Goal: Understand process/instructions: Learn about a topic

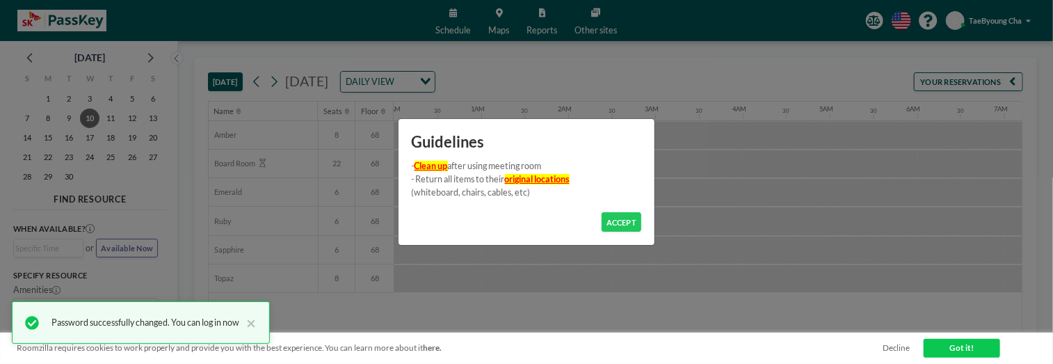
scroll to position [0, 709]
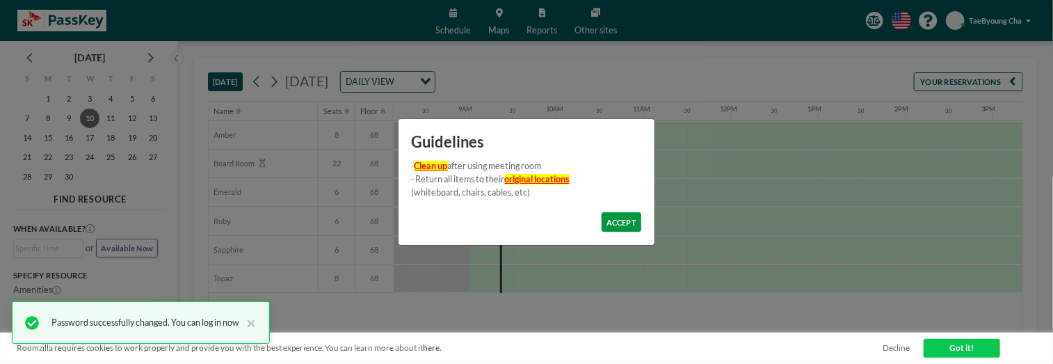
click at [623, 223] on button "ACCEPT" at bounding box center [621, 221] width 40 height 19
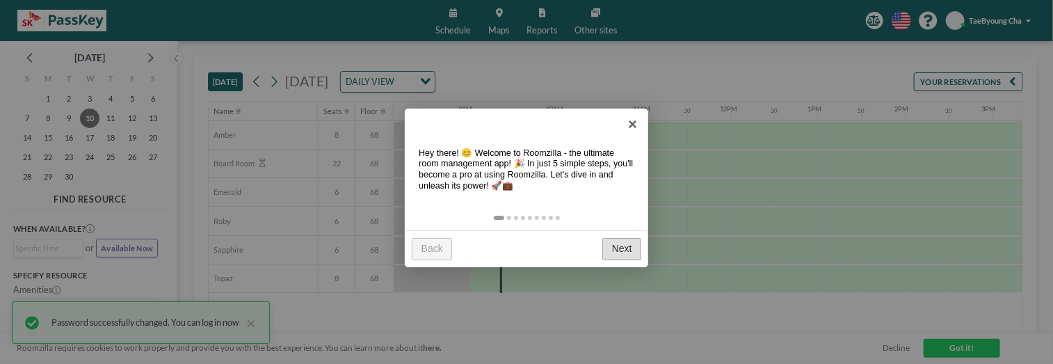
click at [622, 251] on link "Next" at bounding box center [621, 249] width 39 height 22
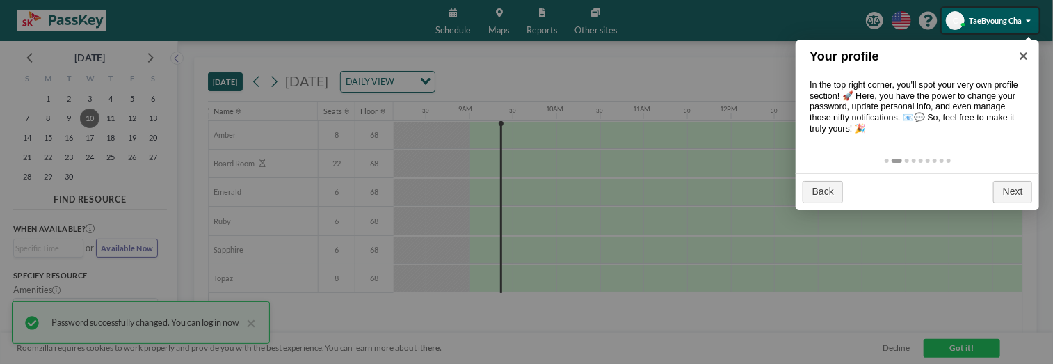
click at [287, 26] on div at bounding box center [526, 182] width 1053 height 364
click at [783, 18] on div at bounding box center [526, 182] width 1053 height 364
click at [1004, 194] on link "Next" at bounding box center [1012, 192] width 39 height 22
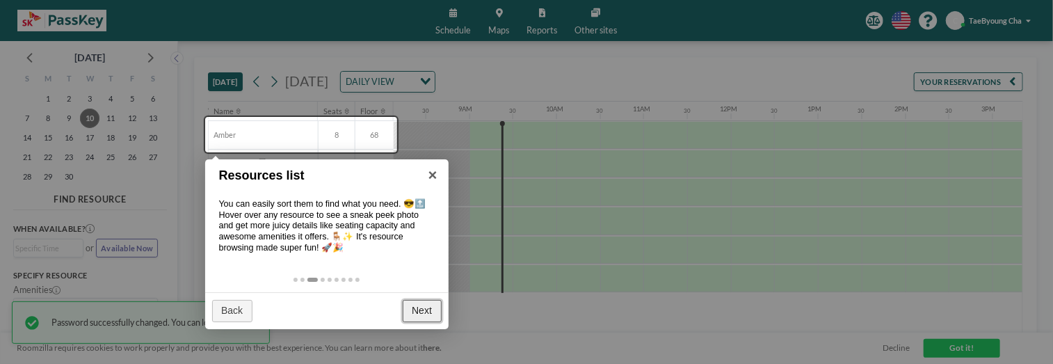
click at [426, 314] on link "Next" at bounding box center [422, 311] width 39 height 22
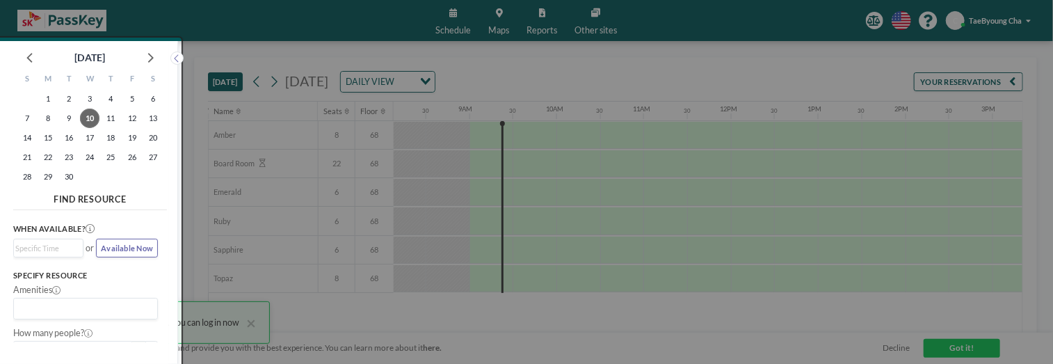
scroll to position [3, 0]
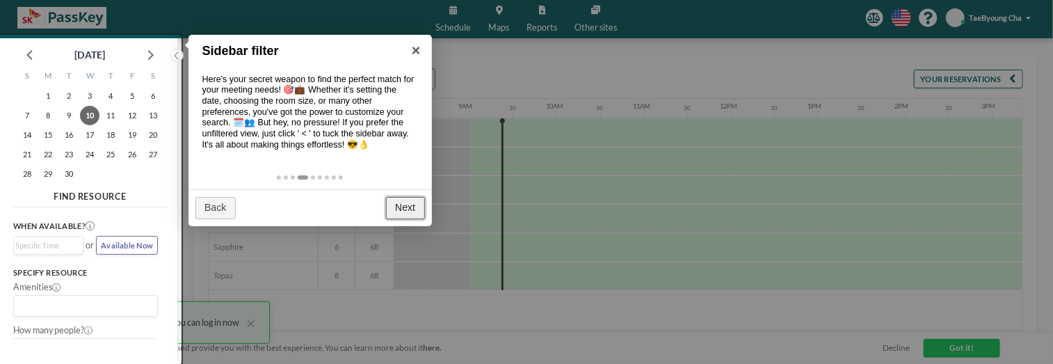
click at [411, 212] on link "Next" at bounding box center [405, 208] width 39 height 22
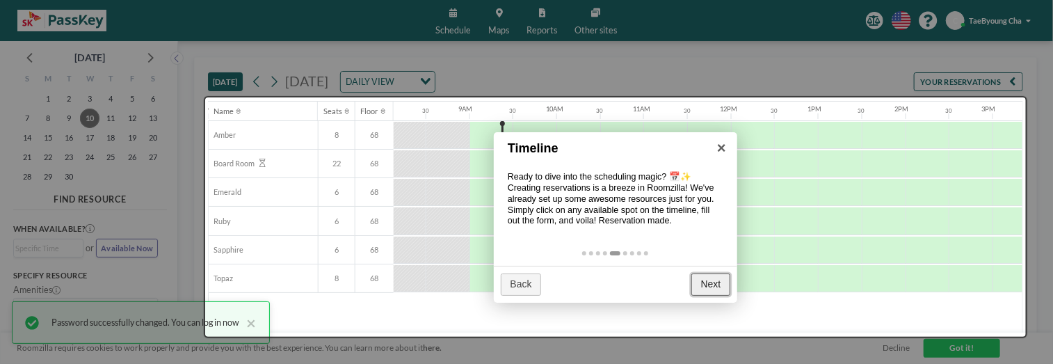
click at [699, 289] on link "Next" at bounding box center [710, 284] width 39 height 22
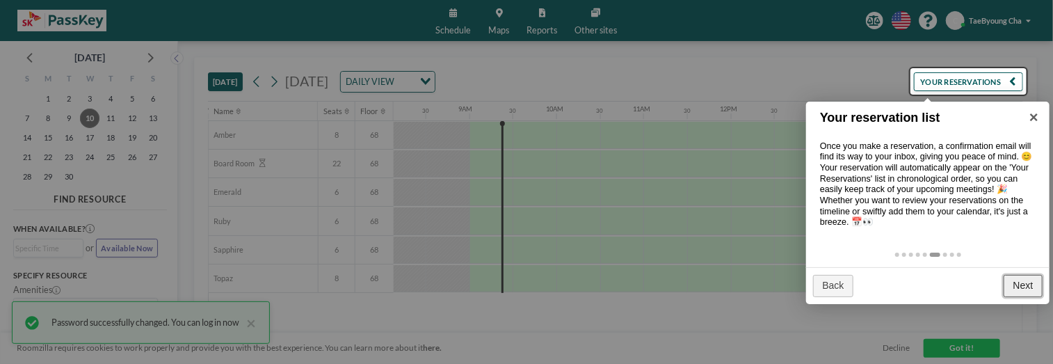
click at [1020, 285] on link "Next" at bounding box center [1022, 286] width 39 height 22
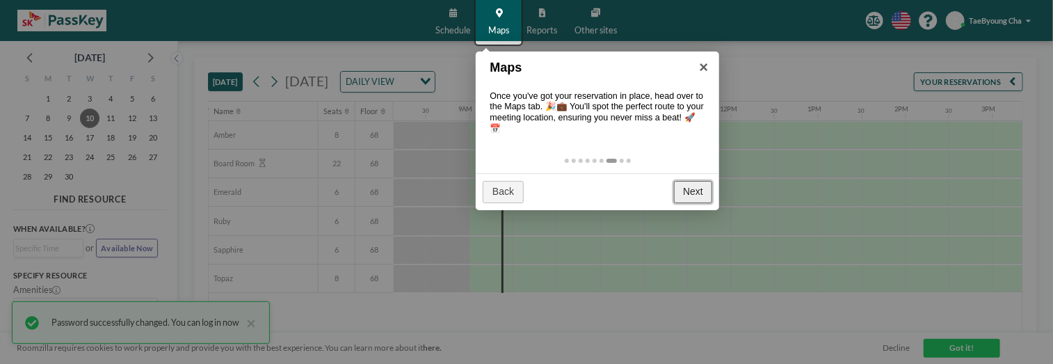
click at [695, 194] on link "Next" at bounding box center [693, 192] width 39 height 22
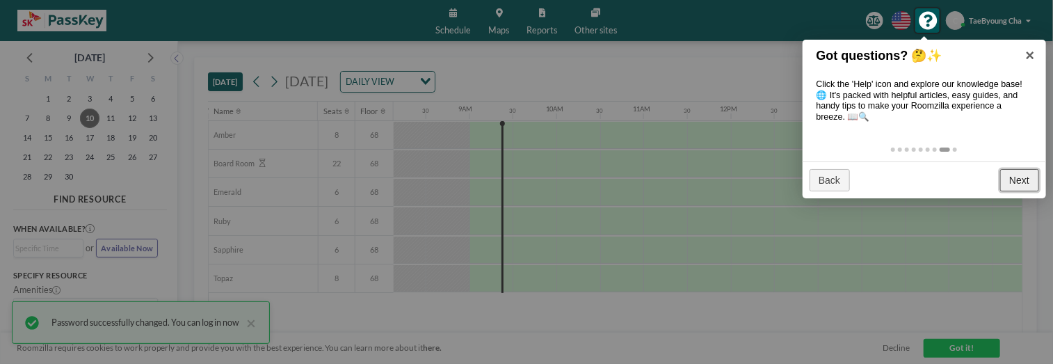
click at [1019, 183] on link "Next" at bounding box center [1019, 180] width 39 height 22
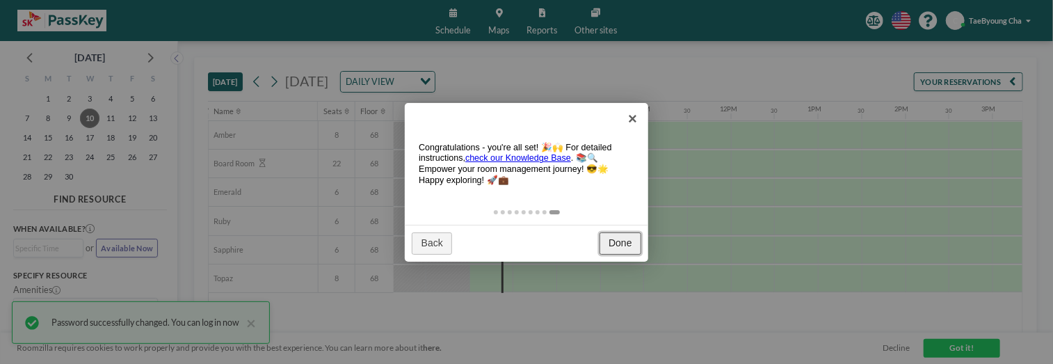
click at [617, 244] on link "Done" at bounding box center [620, 243] width 42 height 22
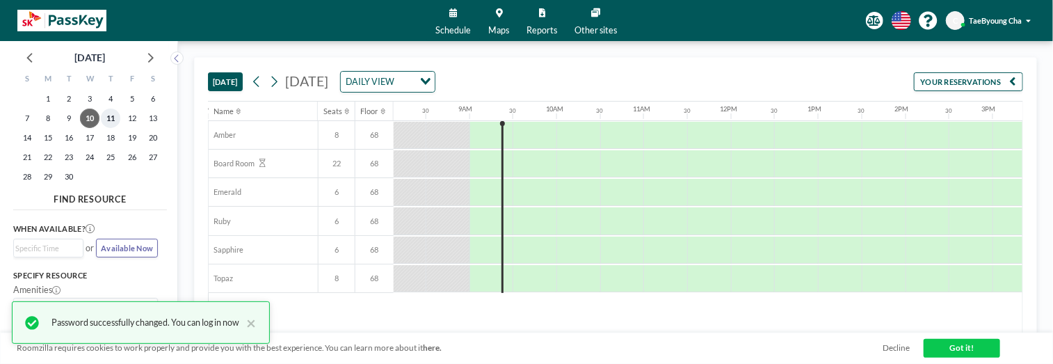
click at [106, 122] on span "11" at bounding box center [110, 117] width 19 height 19
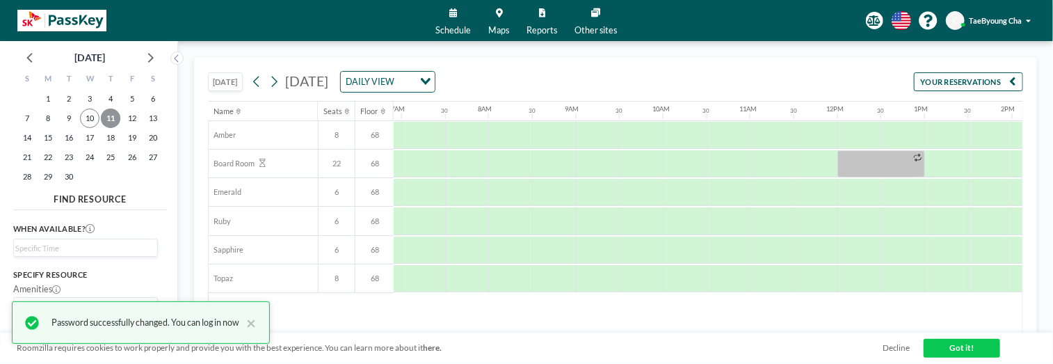
scroll to position [0, 626]
click at [90, 119] on span "10" at bounding box center [89, 117] width 19 height 19
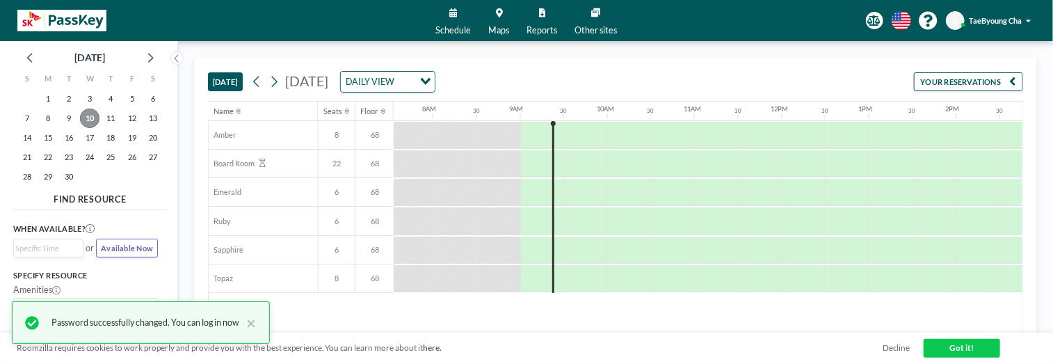
scroll to position [0, 709]
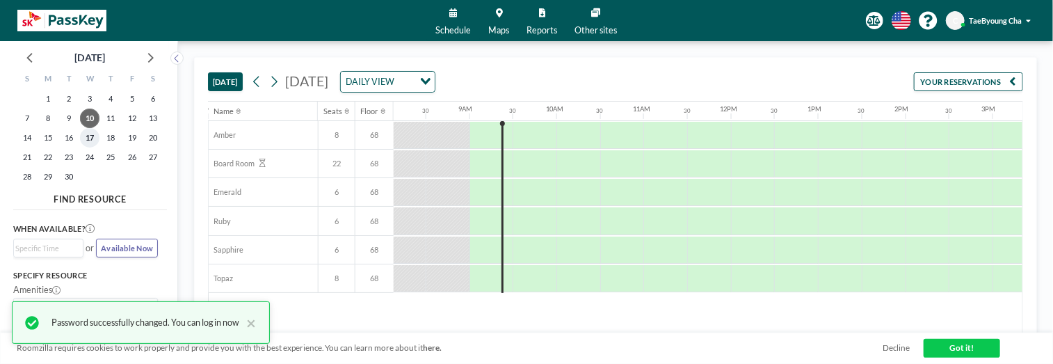
click at [89, 136] on span "17" at bounding box center [89, 137] width 19 height 19
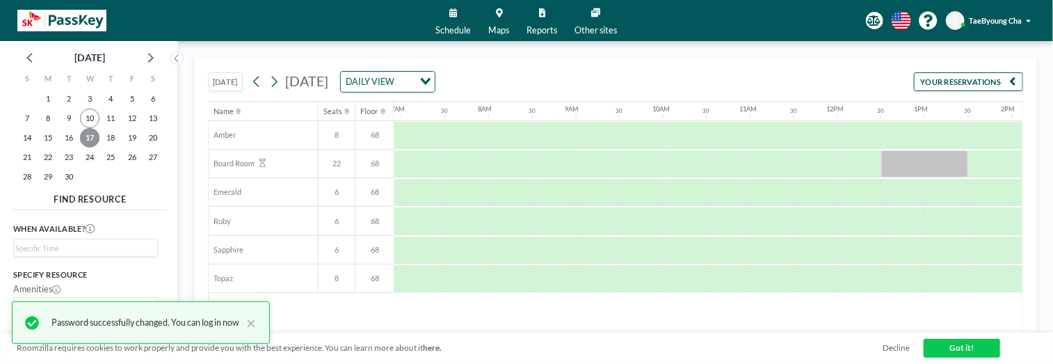
scroll to position [0, 626]
click at [89, 156] on span "24" at bounding box center [89, 156] width 19 height 19
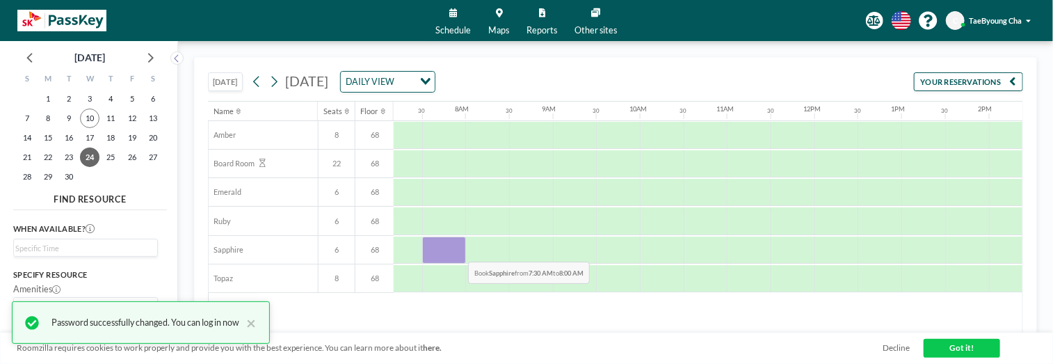
click at [457, 250] on div at bounding box center [444, 249] width 44 height 27
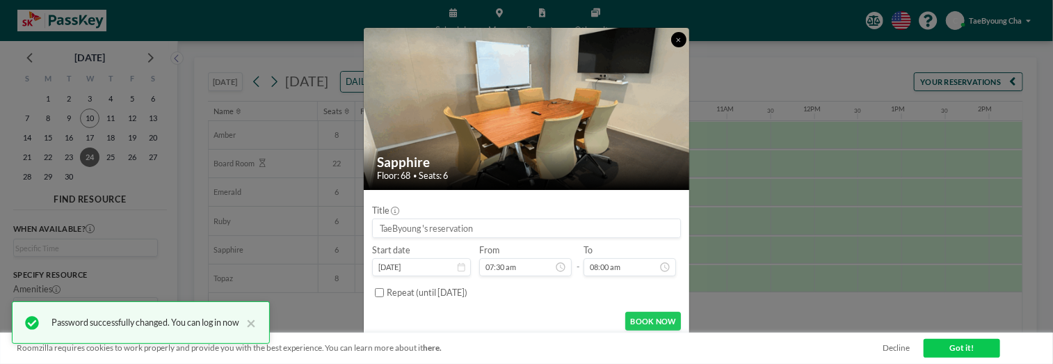
click at [679, 40] on icon at bounding box center [678, 40] width 5 height 6
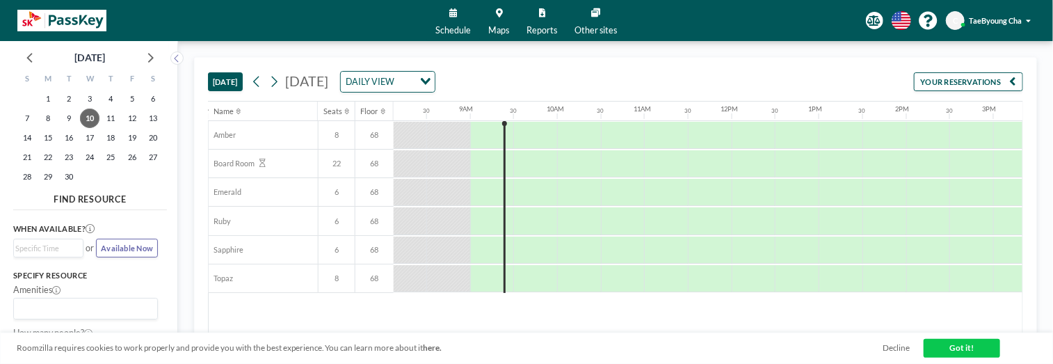
scroll to position [0, 709]
